Goal: Task Accomplishment & Management: Use online tool/utility

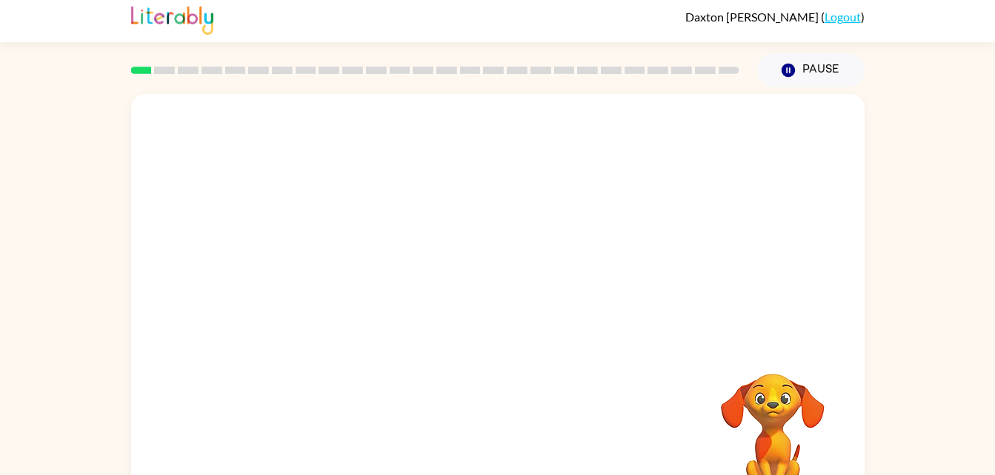
scroll to position [45, 0]
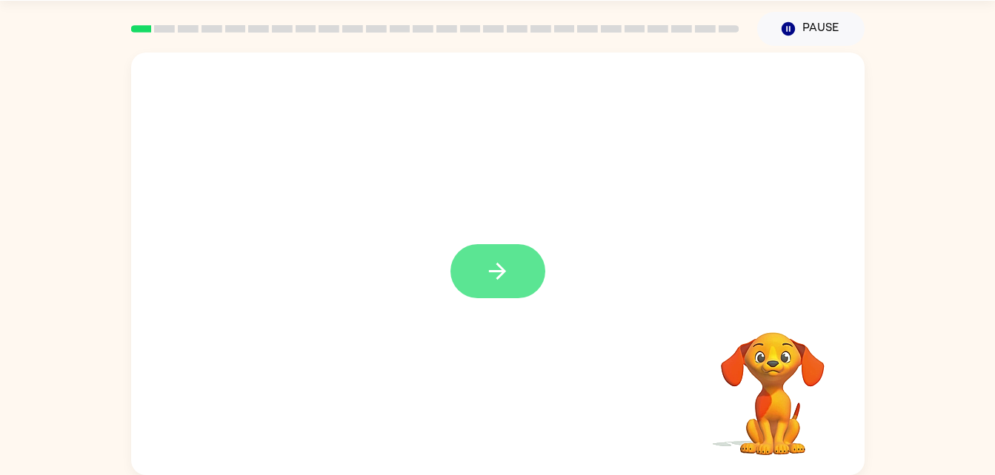
click at [495, 287] on button "button" at bounding box center [497, 271] width 95 height 54
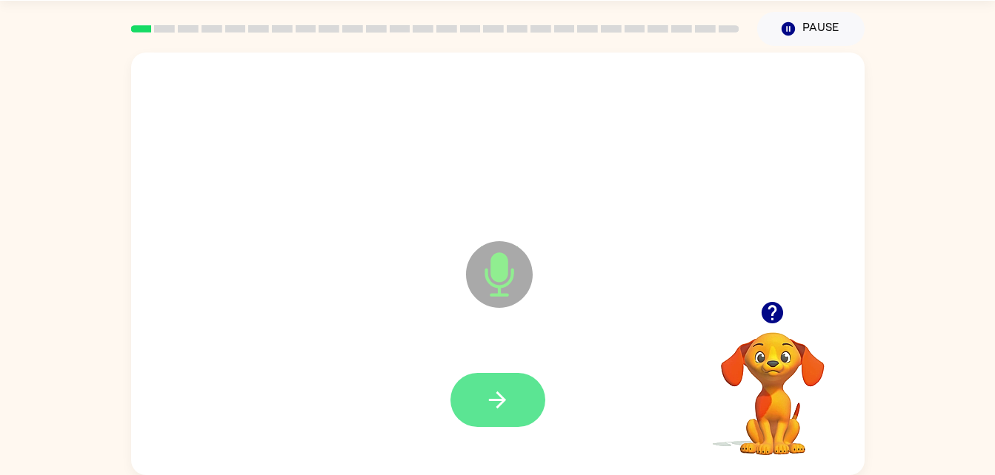
click at [504, 420] on button "button" at bounding box center [497, 400] width 95 height 54
click at [510, 424] on button "button" at bounding box center [497, 400] width 95 height 54
click at [506, 395] on icon "button" at bounding box center [497, 400] width 26 height 26
click at [507, 425] on button "button" at bounding box center [497, 400] width 95 height 54
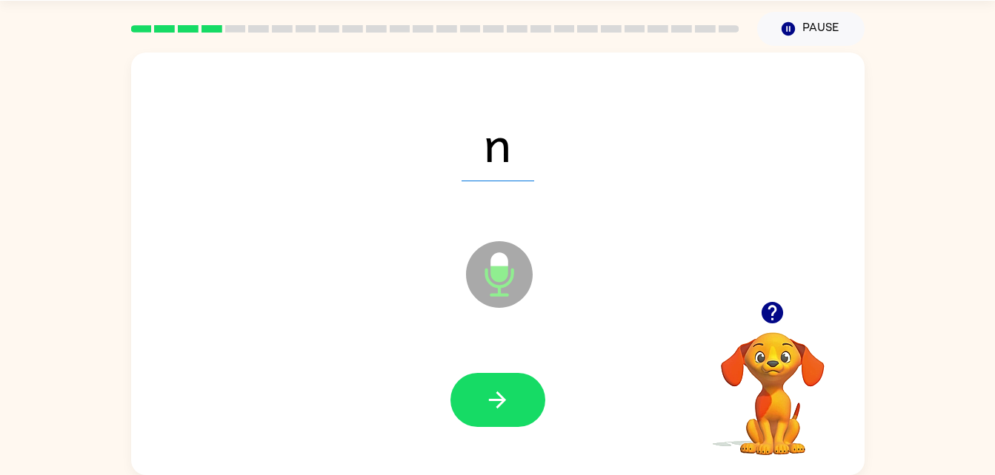
click at [772, 400] on video "Your browser must support playing .mp4 files to use Literably. Please try using…" at bounding box center [772, 384] width 148 height 148
click at [764, 314] on icon "button" at bounding box center [771, 312] width 21 height 21
click at [517, 409] on button "button" at bounding box center [497, 400] width 95 height 54
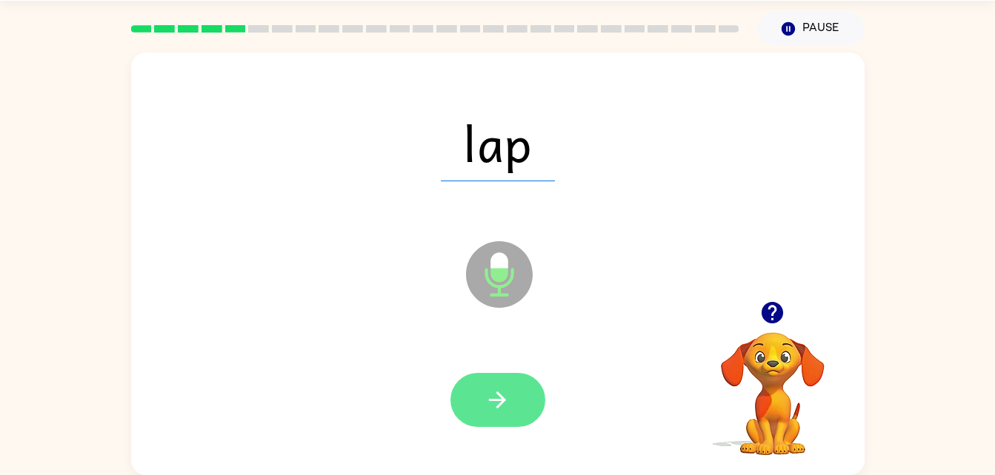
click at [485, 424] on button "button" at bounding box center [497, 400] width 95 height 54
click at [489, 407] on icon "button" at bounding box center [497, 400] width 26 height 26
click at [507, 399] on icon "button" at bounding box center [497, 400] width 26 height 26
click at [497, 410] on icon "button" at bounding box center [497, 400] width 26 height 26
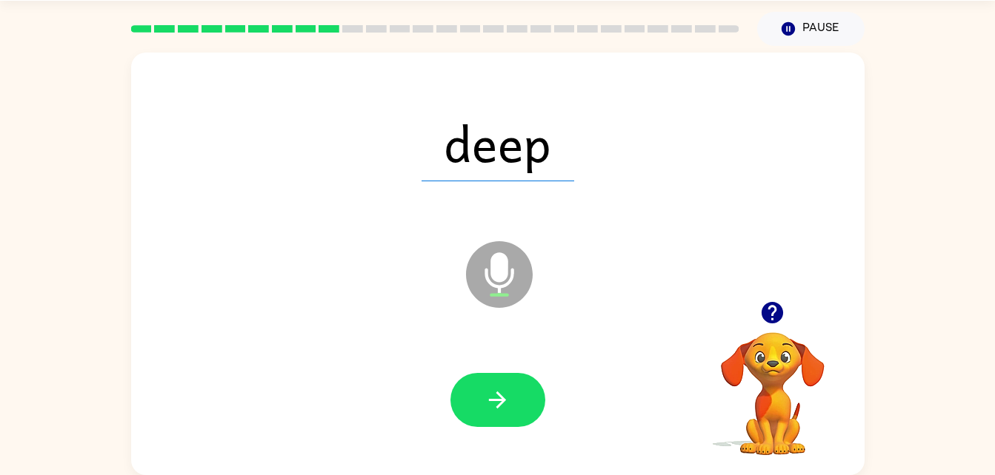
click at [515, 444] on div at bounding box center [498, 400] width 704 height 121
click at [493, 407] on icon "button" at bounding box center [497, 400] width 26 height 26
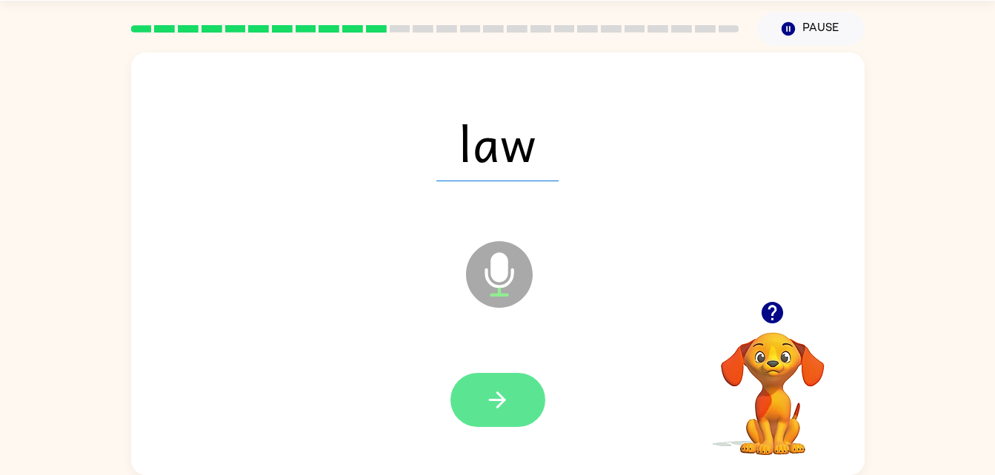
click at [509, 407] on icon "button" at bounding box center [497, 400] width 26 height 26
click at [492, 421] on button "button" at bounding box center [497, 400] width 95 height 54
click at [498, 401] on icon "button" at bounding box center [497, 400] width 17 height 17
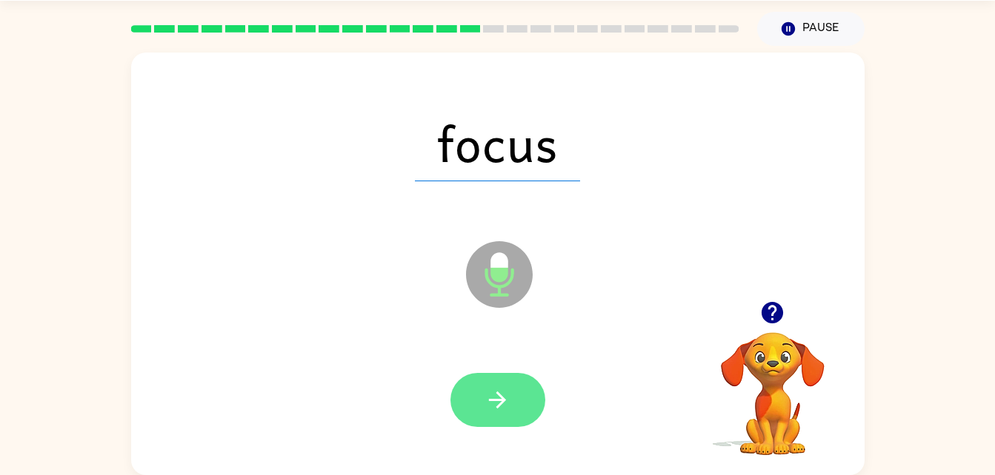
click at [513, 401] on button "button" at bounding box center [497, 400] width 95 height 54
click at [492, 419] on button "button" at bounding box center [497, 400] width 95 height 54
click at [484, 396] on icon "button" at bounding box center [497, 400] width 26 height 26
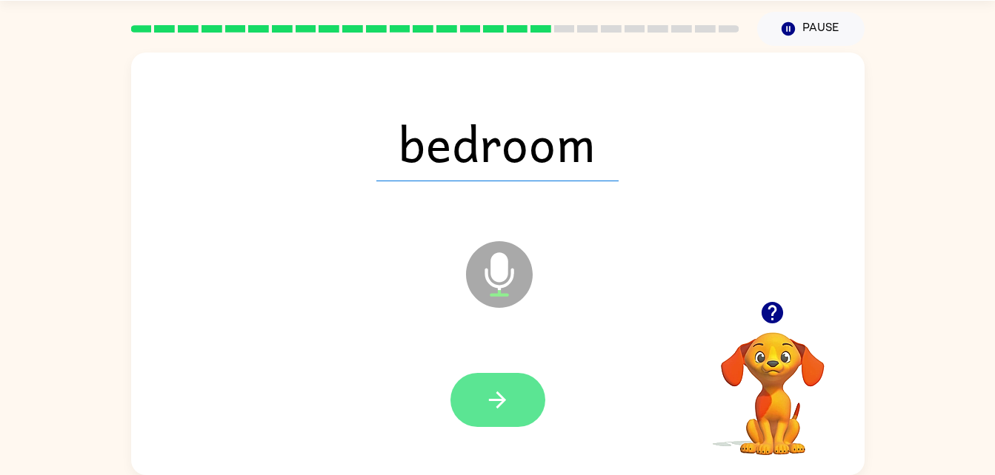
click at [483, 397] on button "button" at bounding box center [497, 400] width 95 height 54
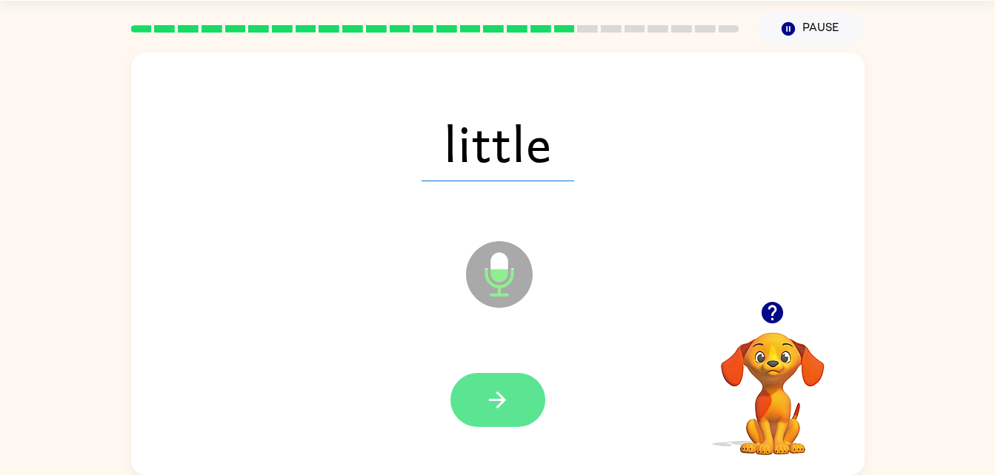
click at [499, 415] on button "button" at bounding box center [497, 400] width 95 height 54
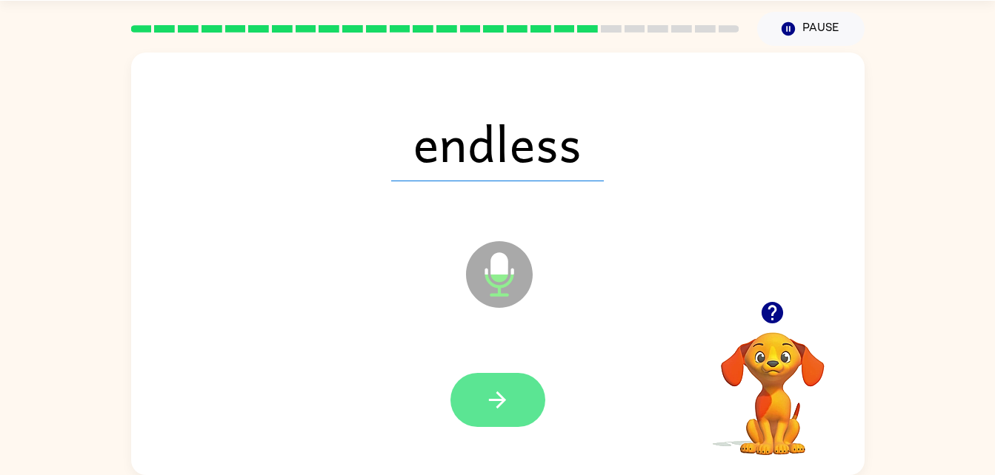
click at [504, 410] on icon "button" at bounding box center [497, 400] width 26 height 26
click at [498, 426] on button "button" at bounding box center [497, 400] width 95 height 54
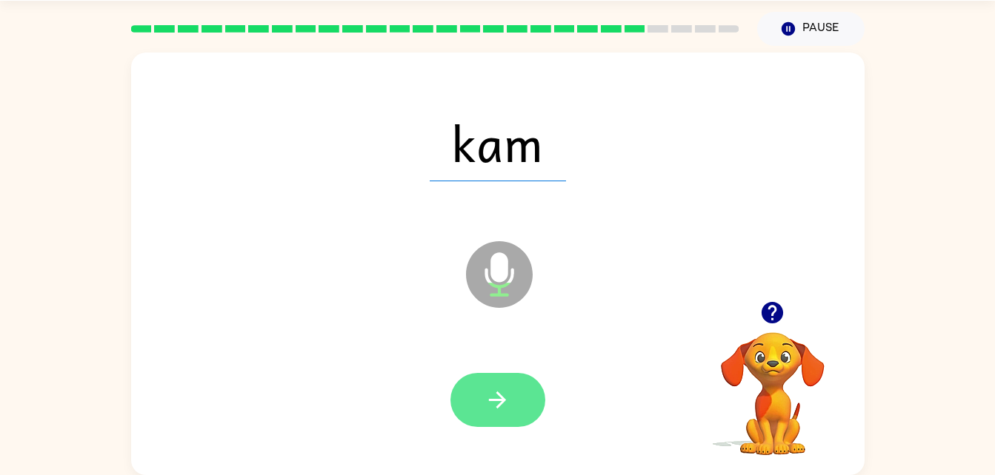
click at [510, 419] on button "button" at bounding box center [497, 400] width 95 height 54
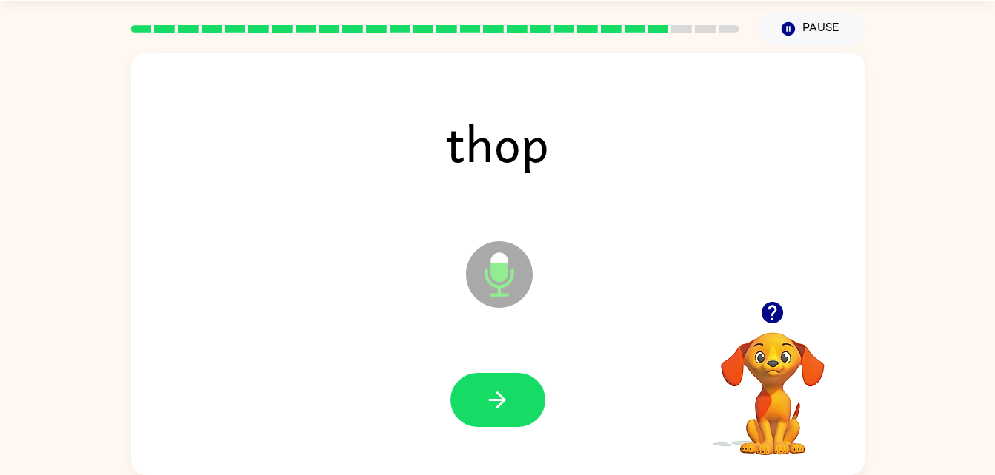
click at [498, 451] on div at bounding box center [498, 400] width 704 height 121
click at [512, 391] on button "button" at bounding box center [497, 400] width 95 height 54
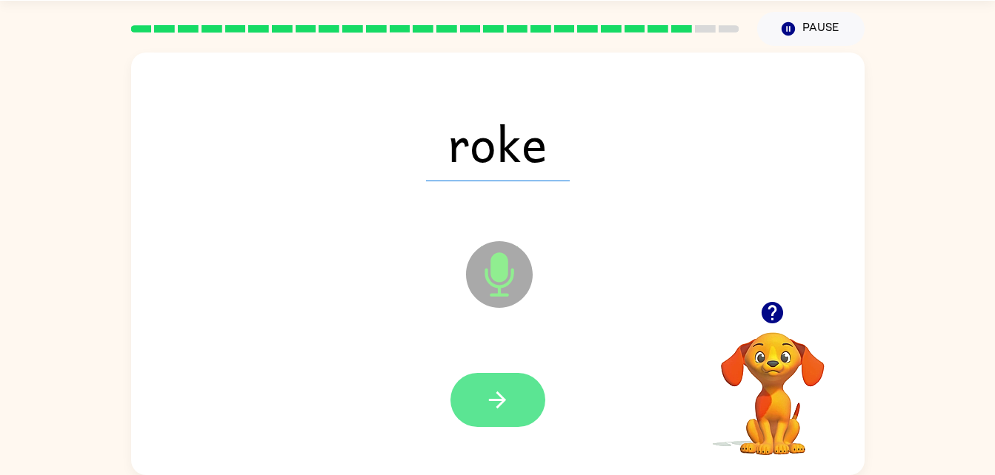
click at [507, 381] on button "button" at bounding box center [497, 400] width 95 height 54
click at [505, 402] on icon "button" at bounding box center [497, 400] width 26 height 26
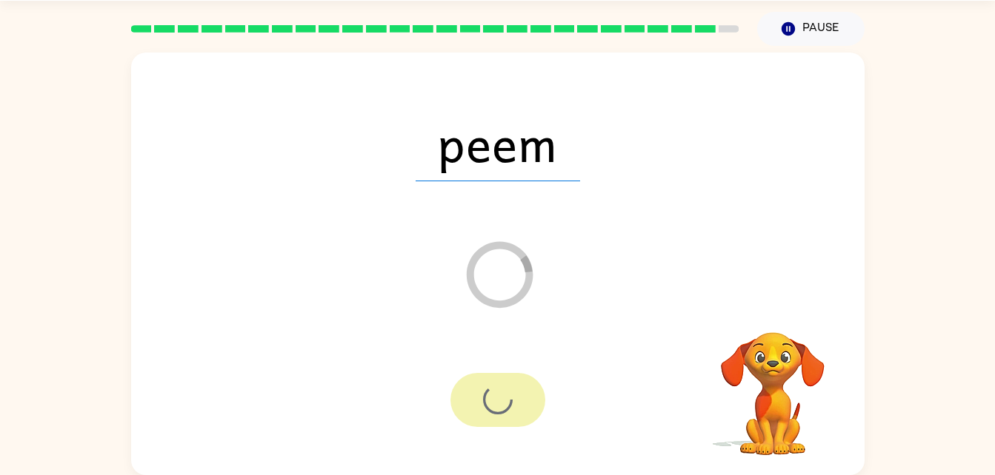
scroll to position [19, 0]
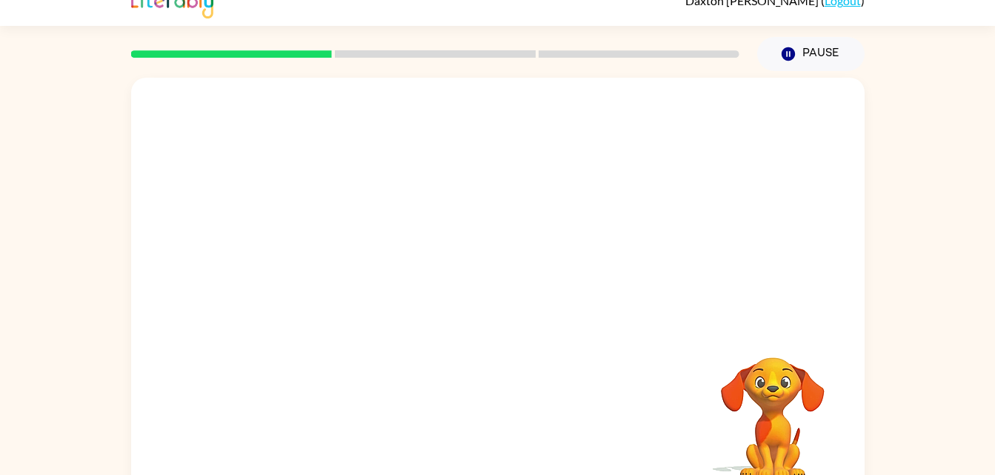
scroll to position [45, 0]
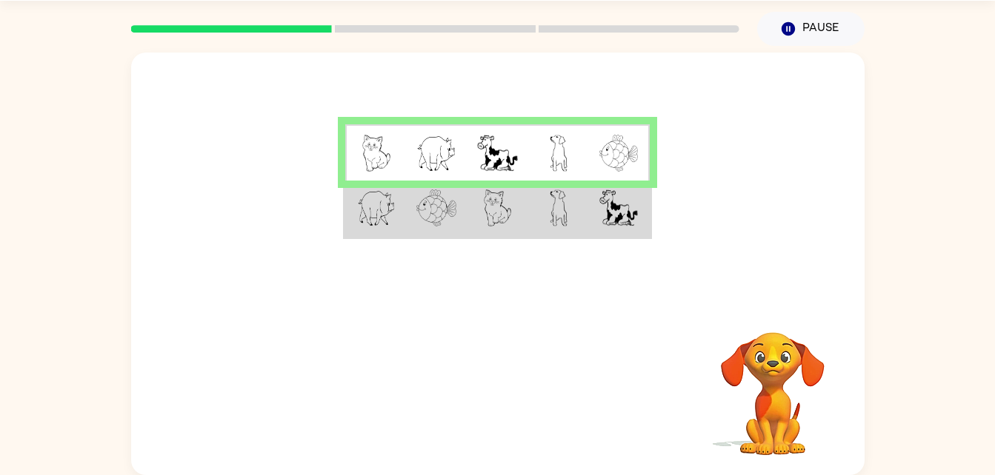
click at [492, 225] on img at bounding box center [498, 208] width 28 height 37
click at [491, 217] on img at bounding box center [498, 208] width 28 height 37
click at [608, 216] on img at bounding box center [618, 208] width 39 height 37
click at [529, 213] on td at bounding box center [558, 209] width 61 height 57
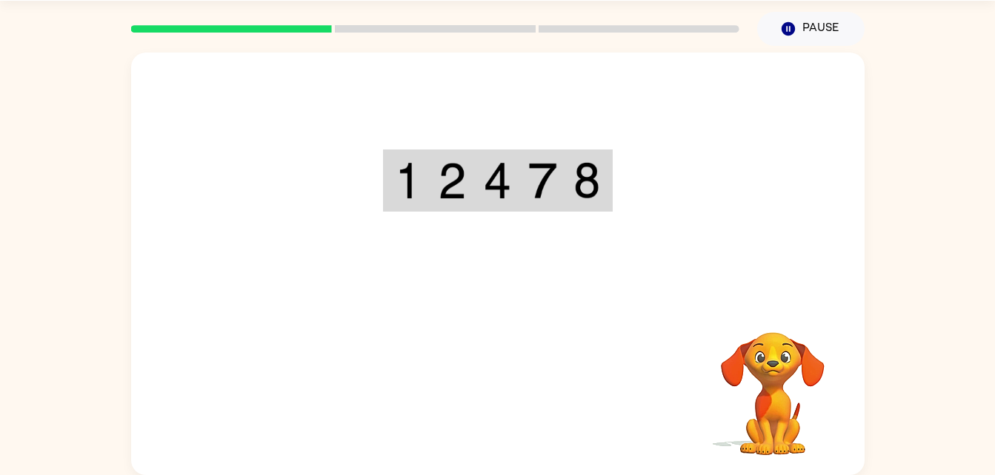
click at [525, 414] on div "Your browser must support playing .mp4 files to use Literably. Please try using…" at bounding box center [497, 264] width 733 height 423
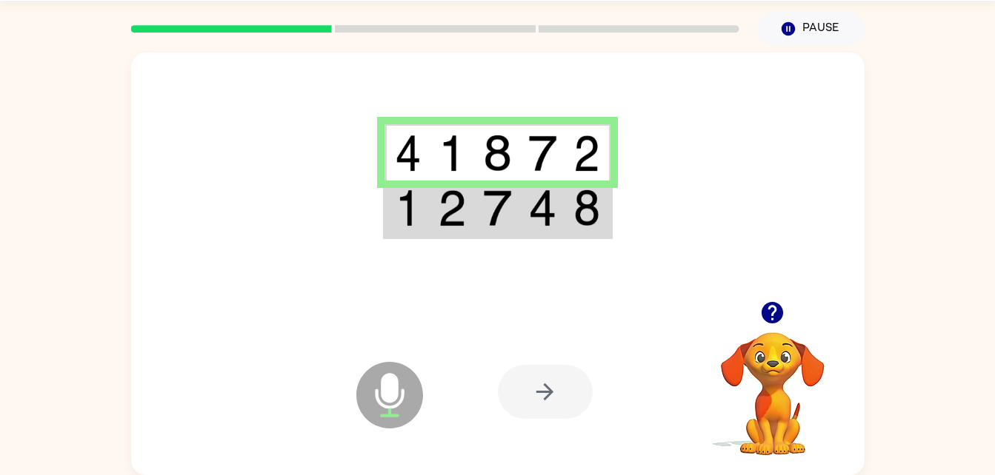
click at [480, 247] on div at bounding box center [497, 177] width 733 height 249
click at [511, 216] on img at bounding box center [497, 208] width 28 height 37
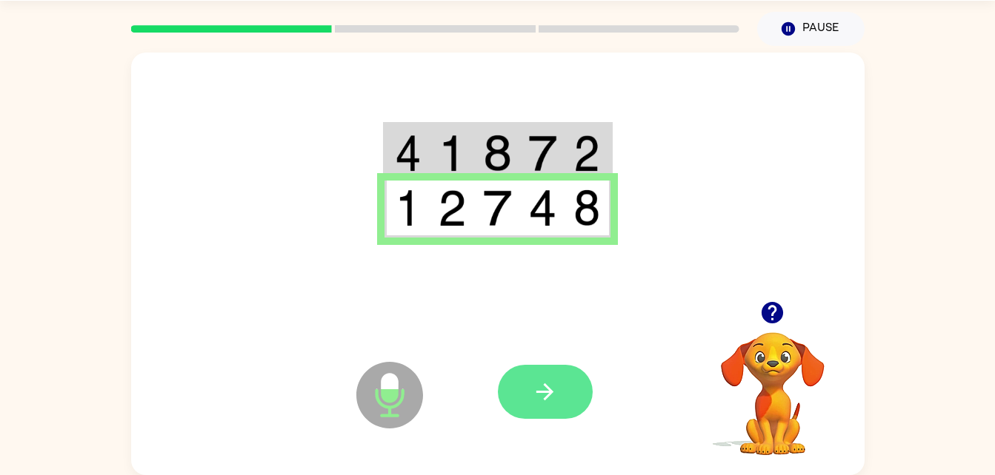
click at [573, 404] on button "button" at bounding box center [545, 392] width 95 height 54
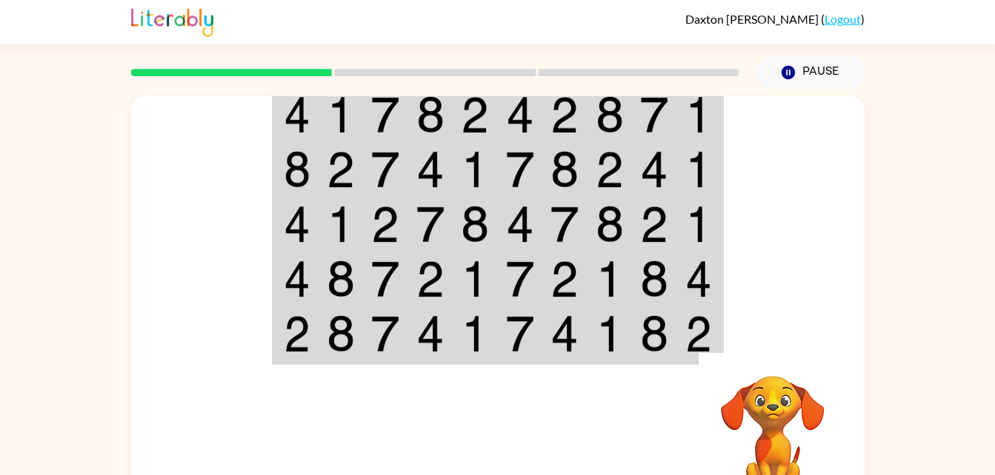
scroll to position [0, 0]
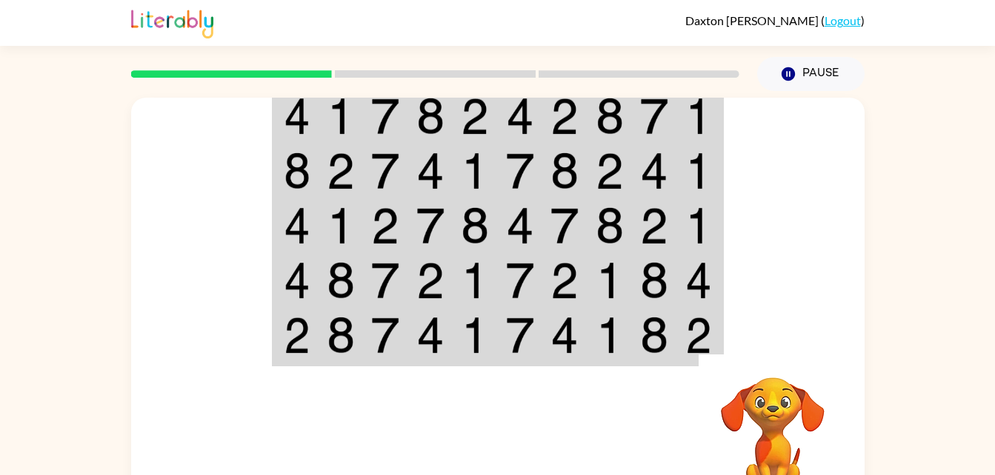
click at [669, 125] on td at bounding box center [654, 115] width 45 height 57
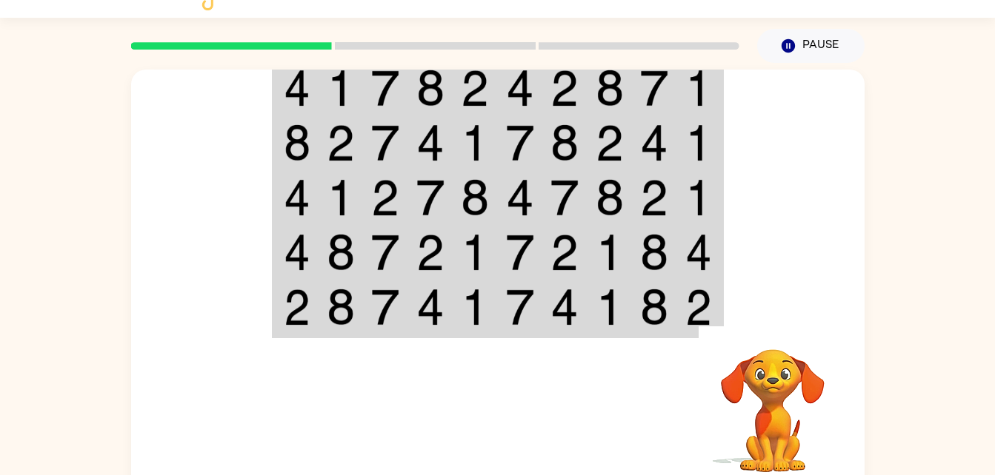
scroll to position [45, 0]
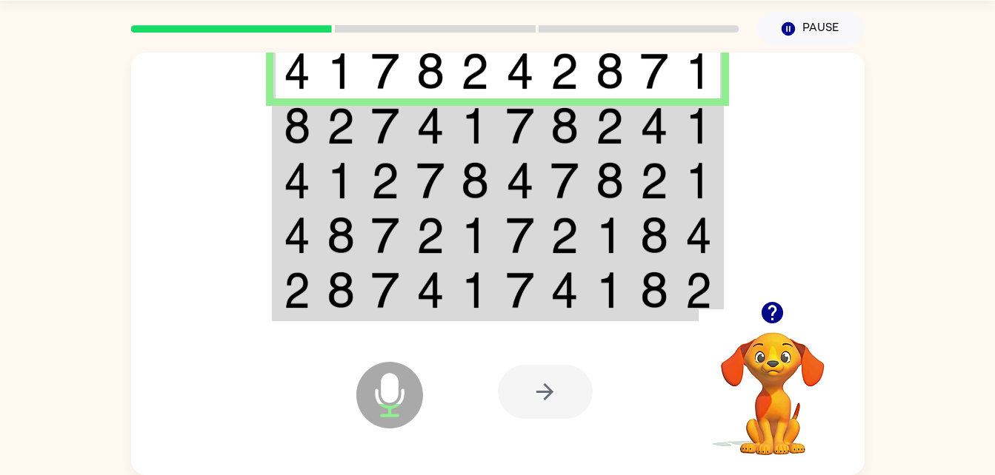
click at [652, 135] on img at bounding box center [654, 125] width 28 height 37
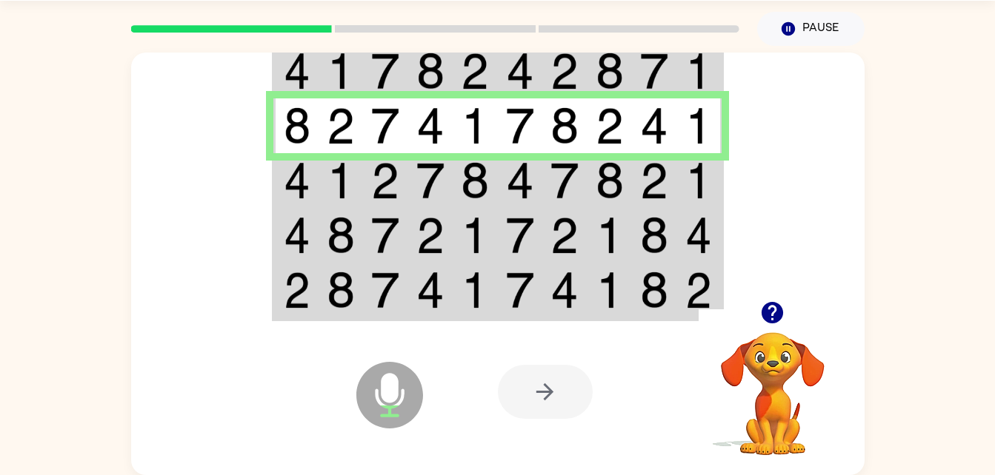
click at [520, 170] on img at bounding box center [520, 180] width 28 height 37
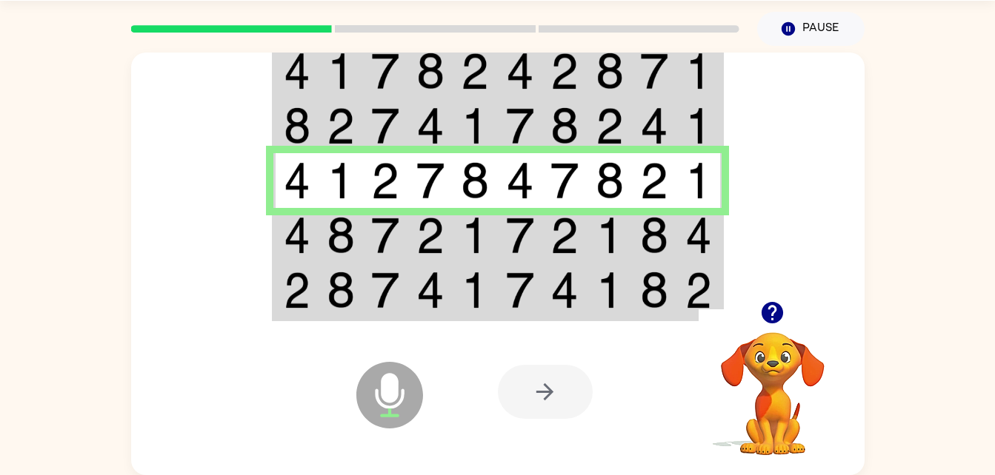
click at [677, 238] on td at bounding box center [699, 235] width 45 height 55
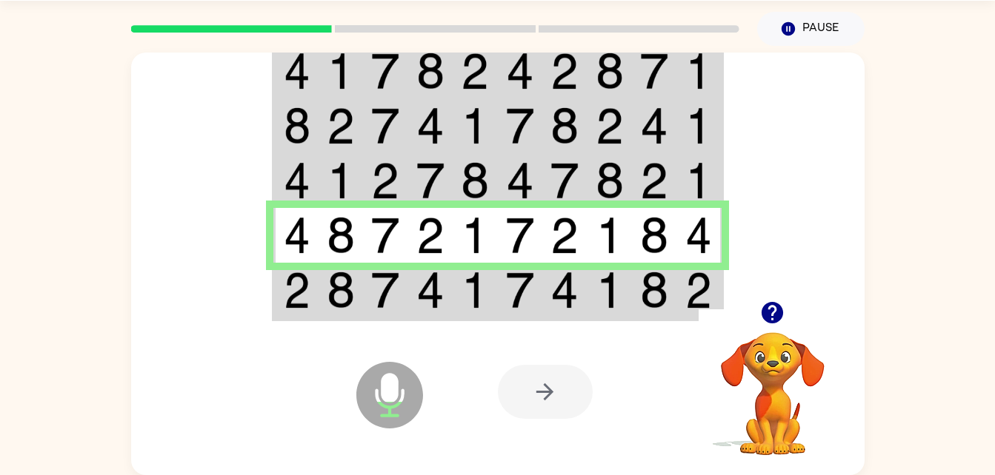
click at [398, 290] on img at bounding box center [385, 290] width 28 height 37
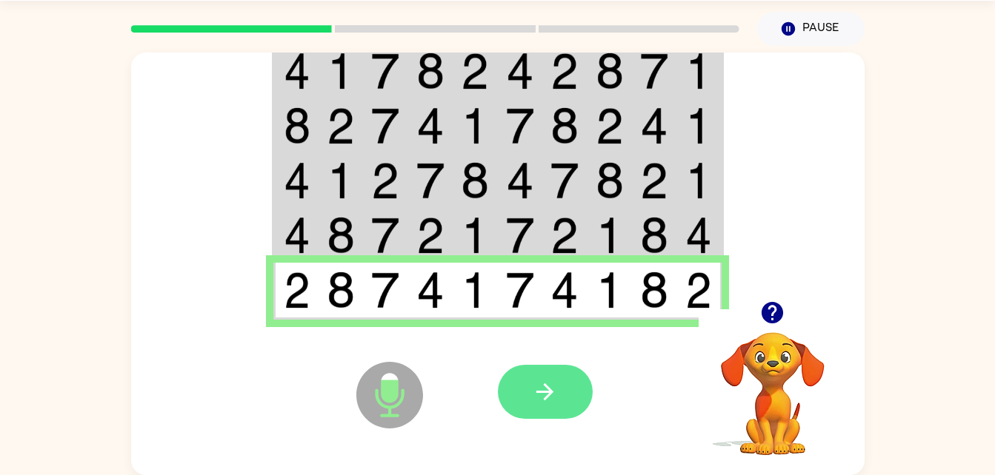
click at [553, 401] on icon "button" at bounding box center [545, 392] width 26 height 26
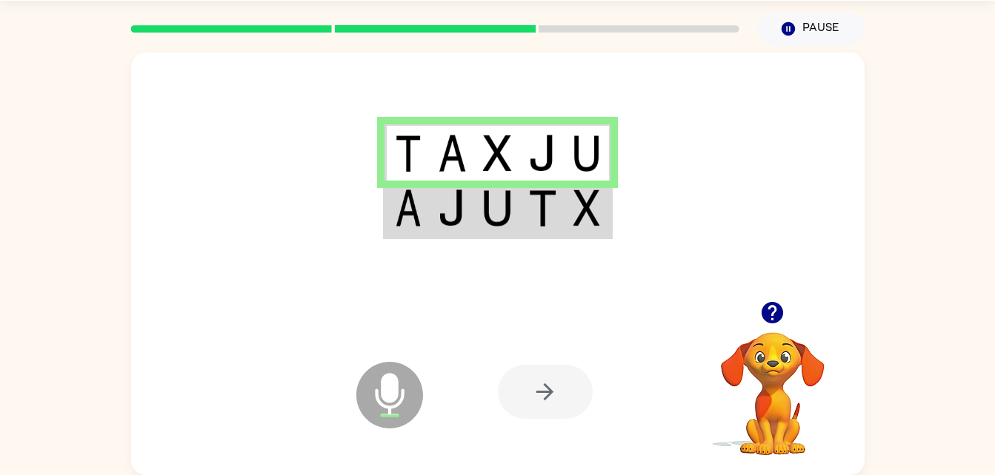
click at [560, 228] on td at bounding box center [542, 209] width 45 height 57
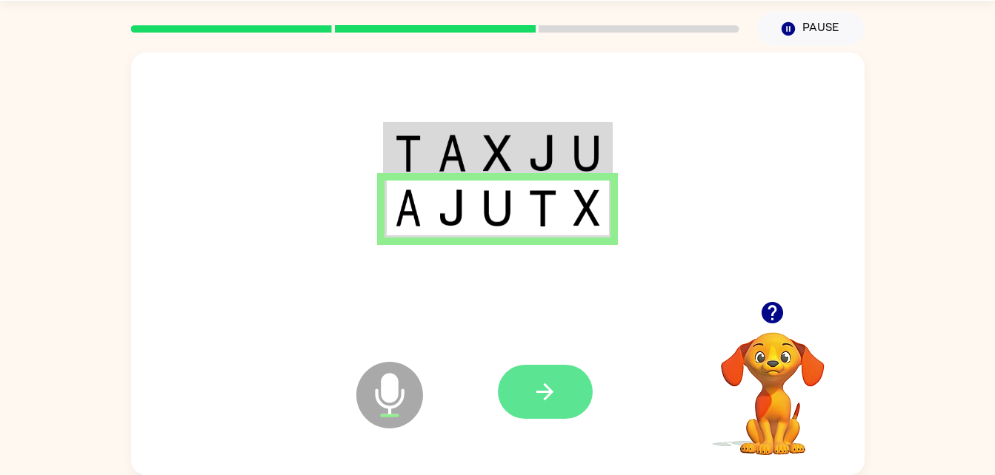
click at [551, 373] on button "button" at bounding box center [545, 392] width 95 height 54
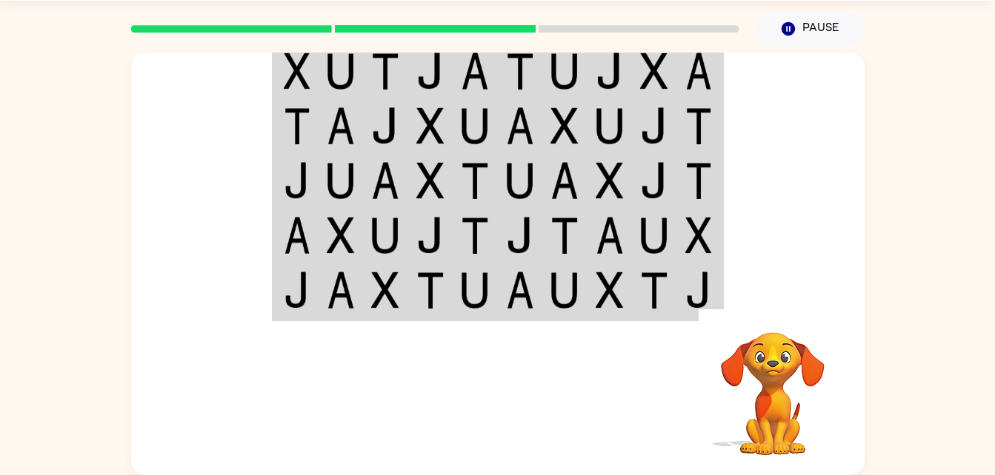
scroll to position [0, 0]
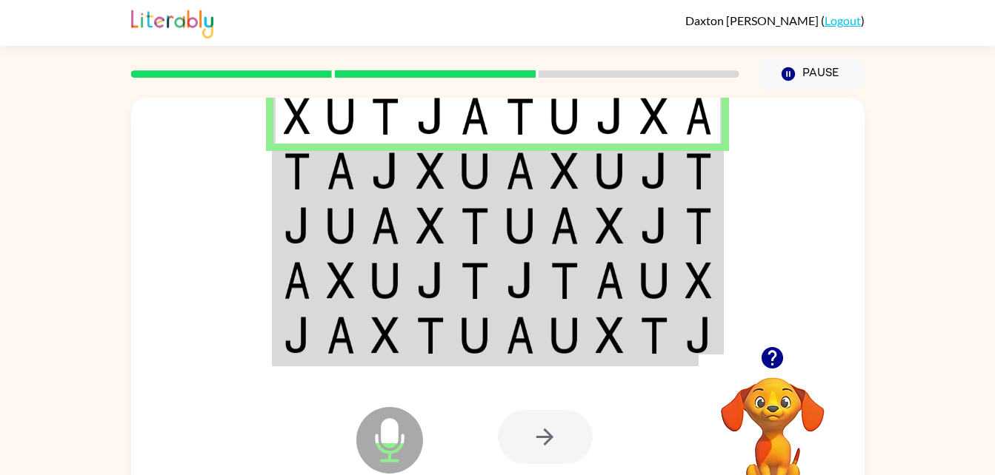
click at [632, 184] on td at bounding box center [654, 171] width 45 height 55
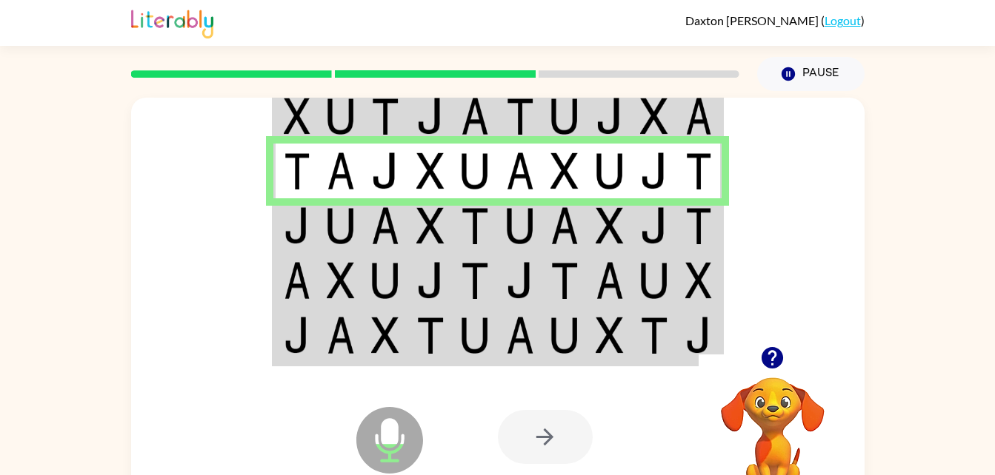
click at [549, 233] on td at bounding box center [564, 225] width 45 height 55
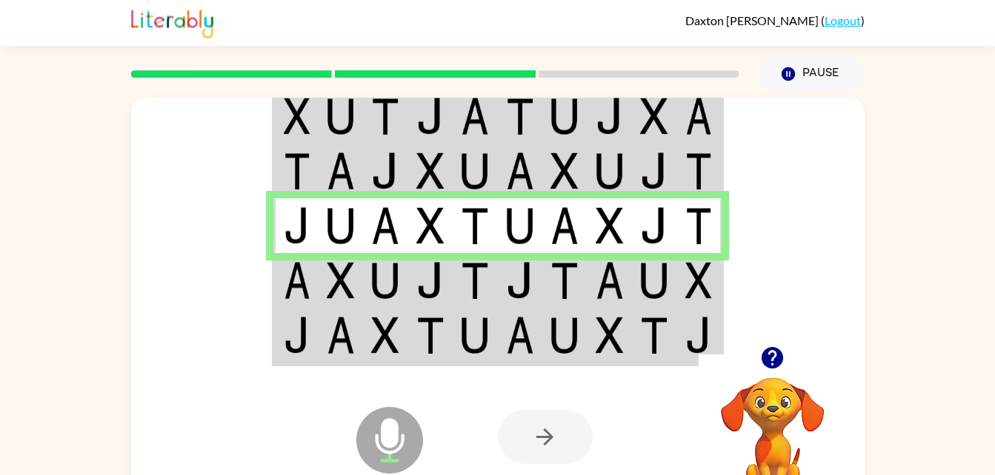
click at [604, 298] on img at bounding box center [609, 280] width 28 height 37
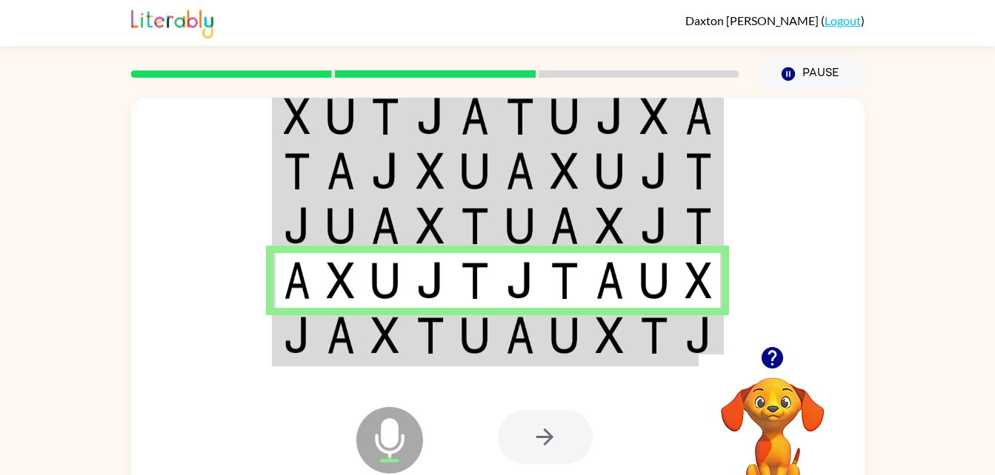
click at [583, 327] on td at bounding box center [564, 336] width 45 height 57
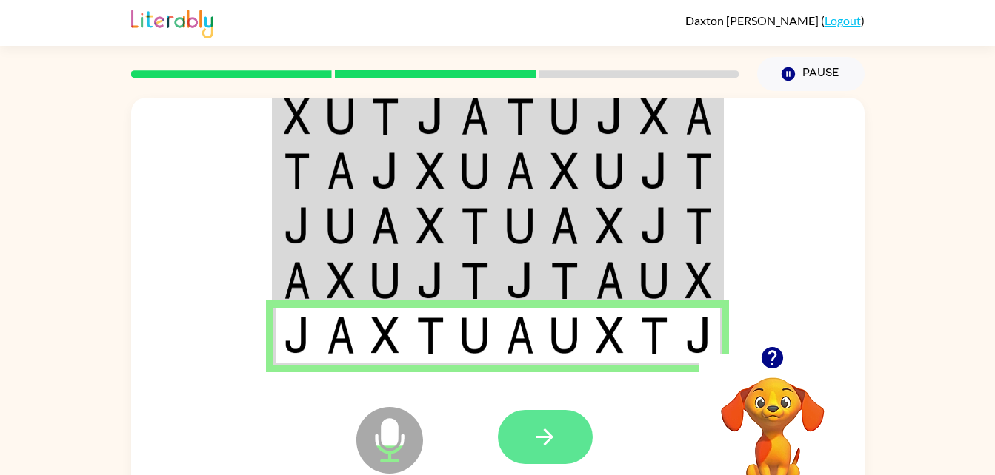
click at [534, 441] on icon "button" at bounding box center [545, 437] width 26 height 26
